Goal: Information Seeking & Learning: Understand process/instructions

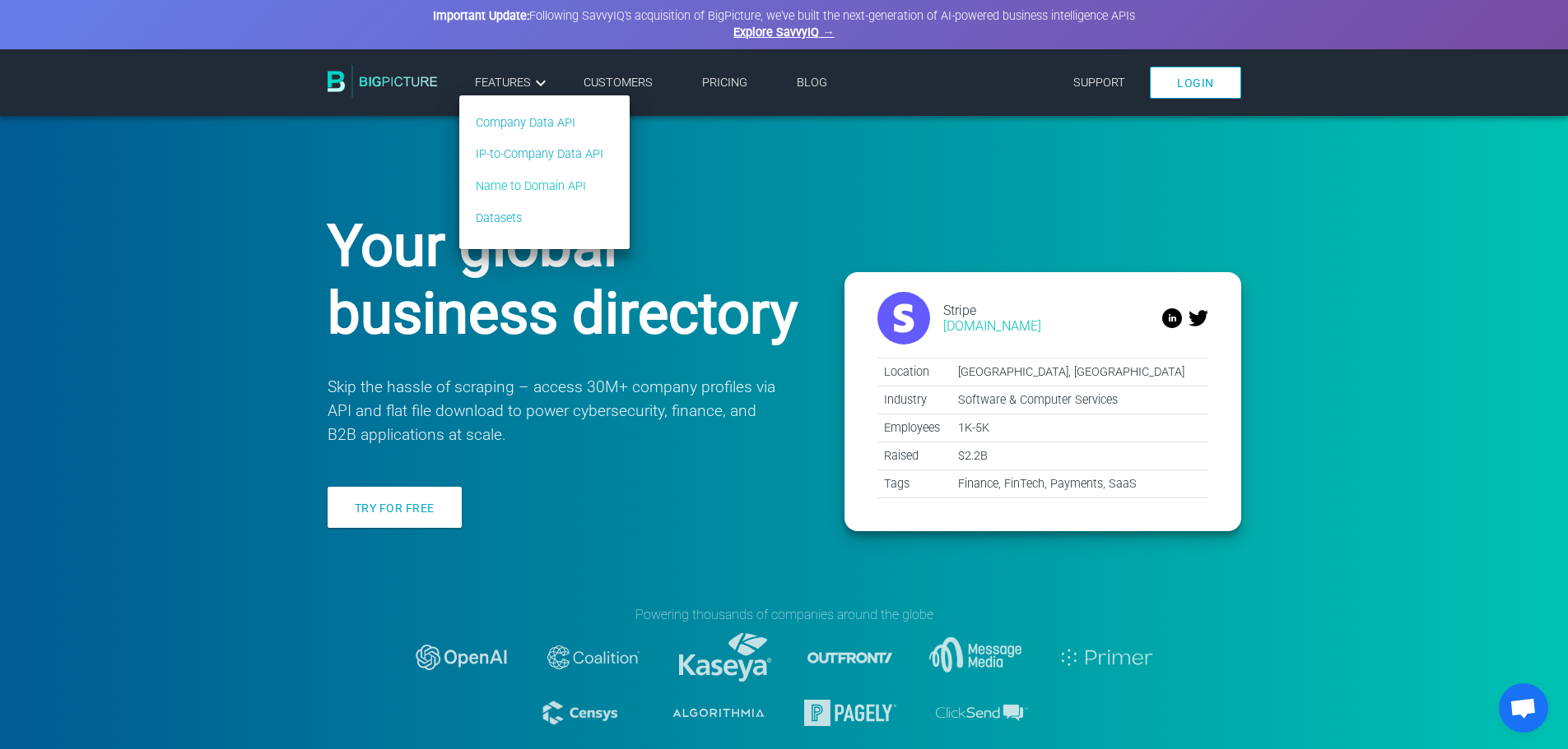
click at [567, 186] on link "Name to Domain API" at bounding box center [539, 187] width 127 height 18
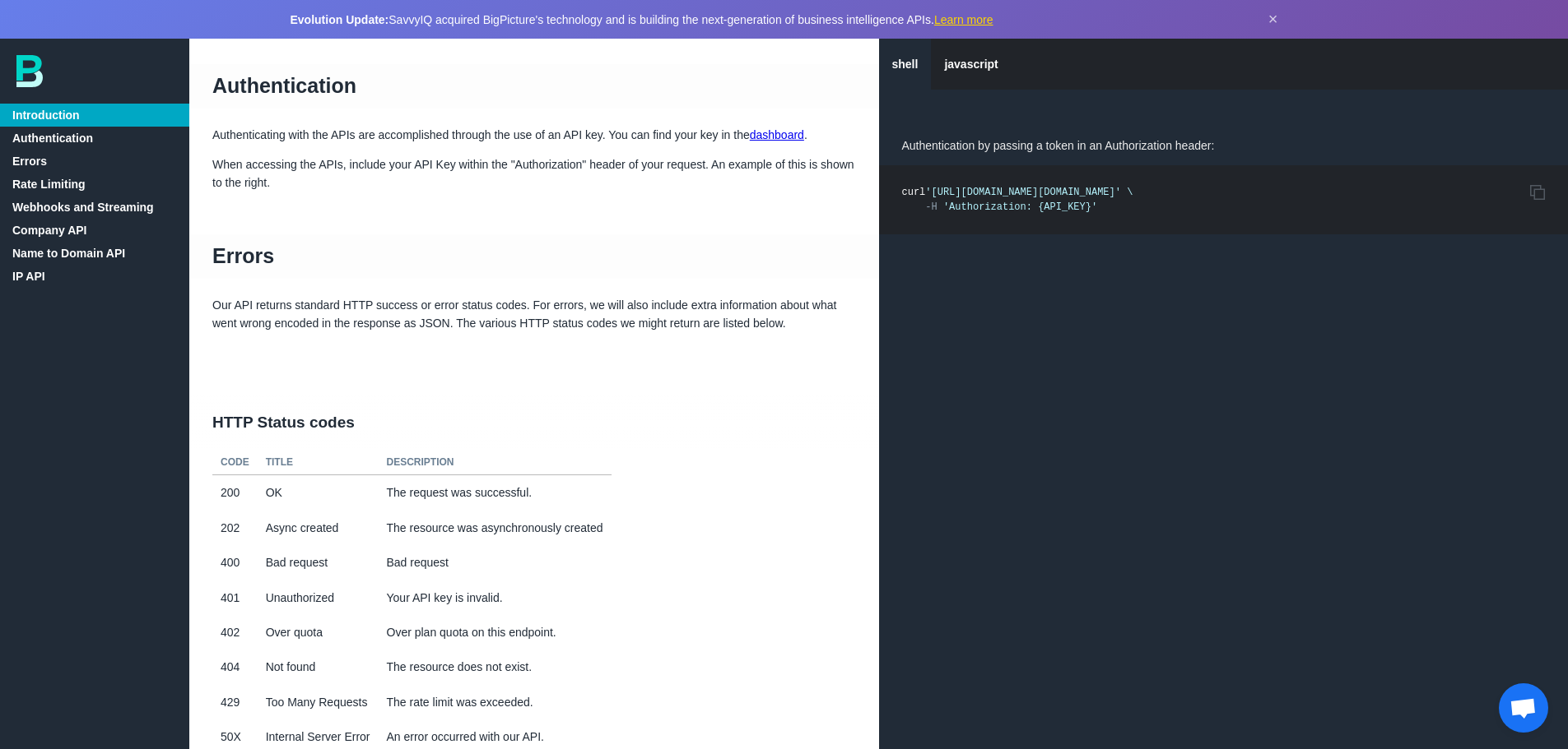
scroll to position [411, 0]
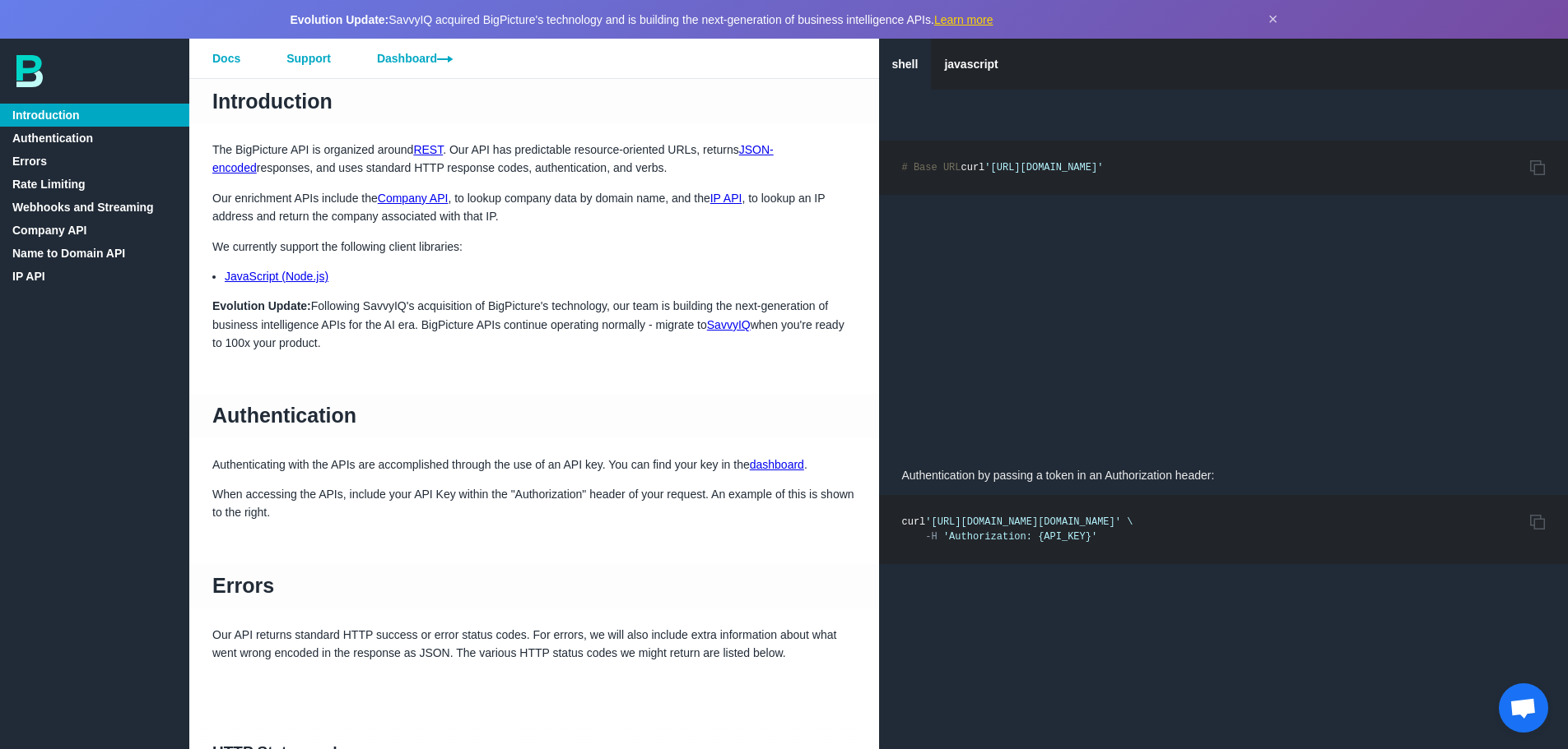
click at [776, 460] on link "dashboard" at bounding box center [776, 465] width 54 height 13
